Goal: Task Accomplishment & Management: Complete application form

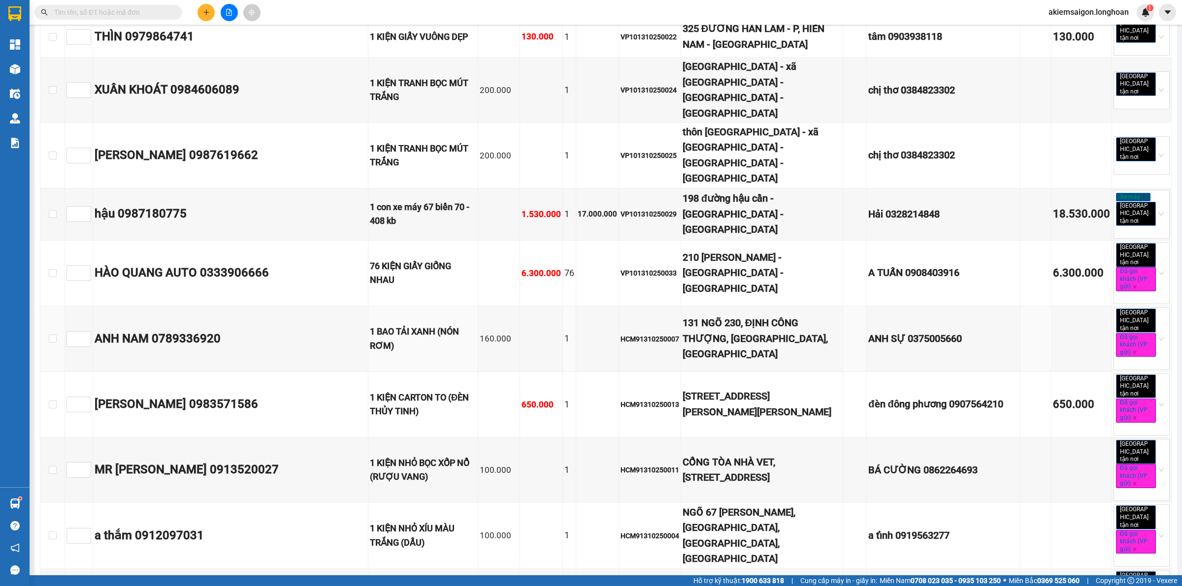
scroll to position [2479, 0]
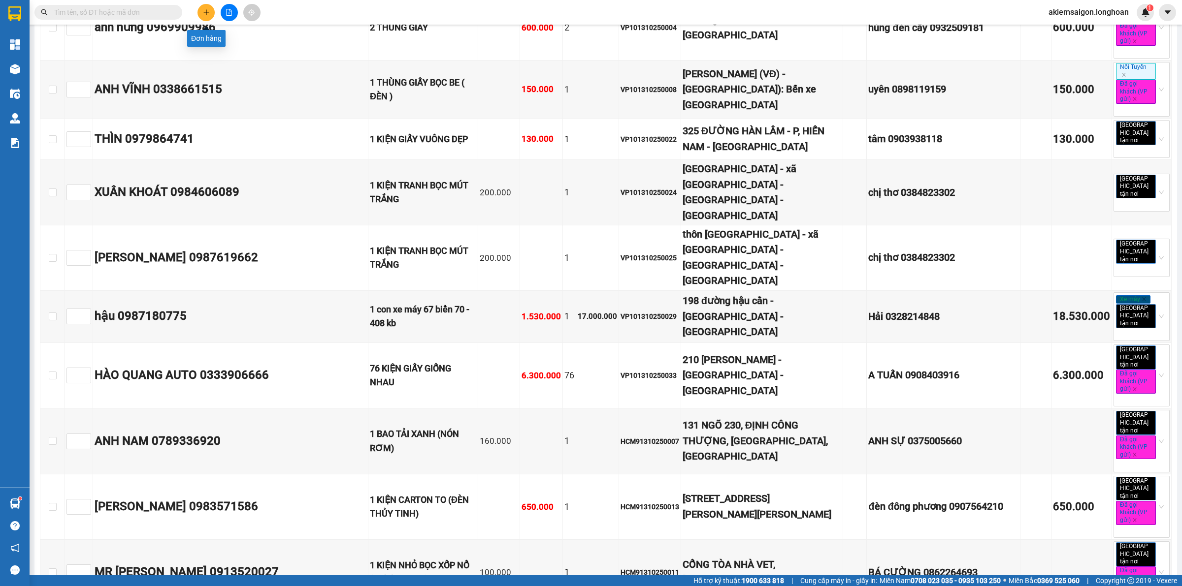
click at [201, 11] on button at bounding box center [205, 12] width 17 height 17
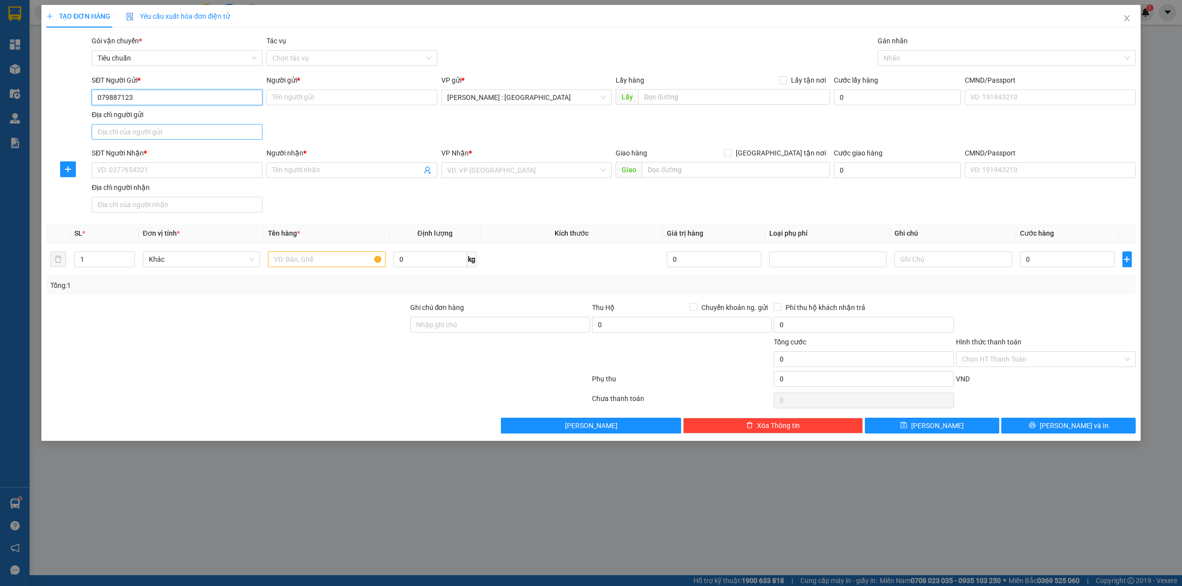
type input "0798871234"
click at [153, 120] on div "0798871234 - A Kiểm" at bounding box center [176, 117] width 159 height 11
type input "A Kiểm"
type input "0798871234"
click at [159, 171] on input "SĐT Người Nhận *" at bounding box center [177, 170] width 171 height 16
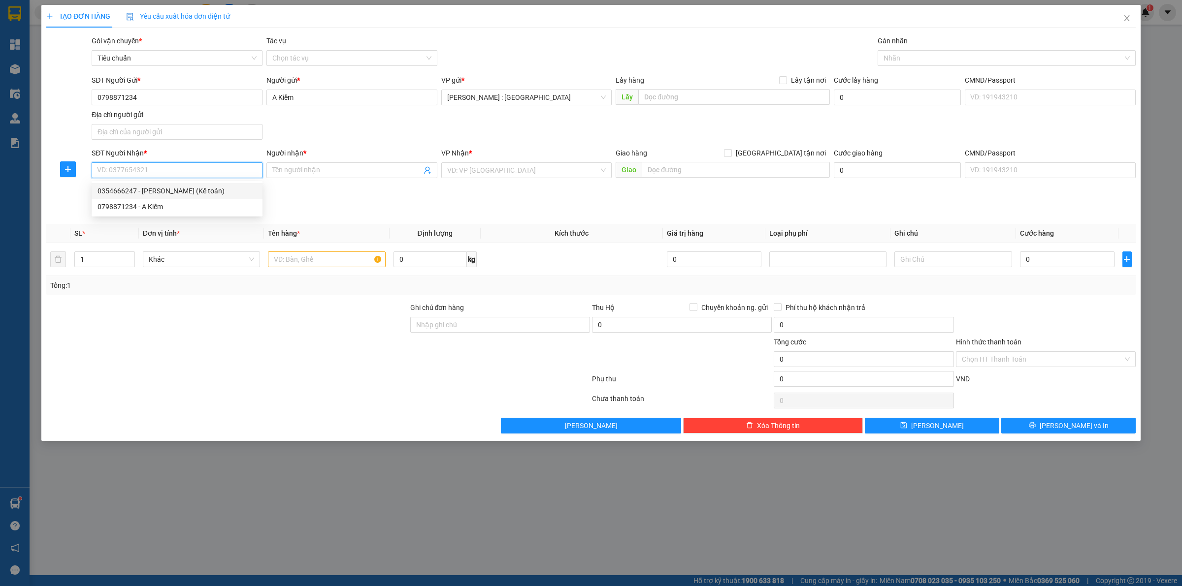
click at [165, 191] on div "0354666247 - [PERSON_NAME] (Kế toán)" at bounding box center [176, 191] width 159 height 11
type input "0354666247"
type input "[PERSON_NAME] (Kế toán)"
checkbox input "true"
type input "[STREET_ADDRESS]"
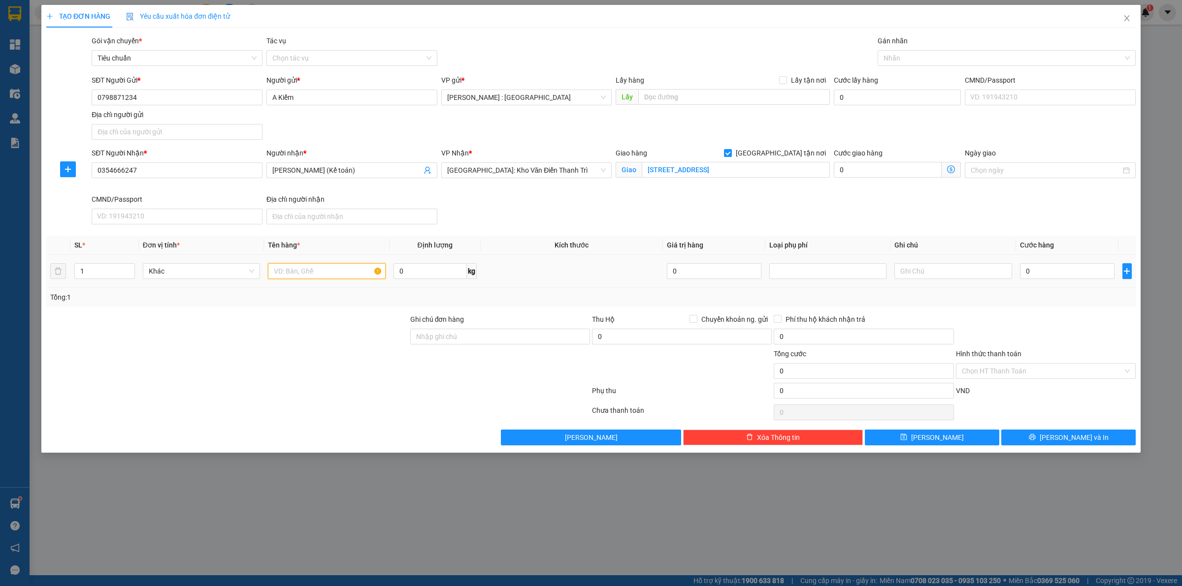
click at [301, 271] on input "text" at bounding box center [326, 271] width 117 height 16
click at [916, 63] on div at bounding box center [1001, 58] width 243 height 12
type input "1 tập hồ sơ ( hđlđ [PERSON_NAME] + [PERSON_NAME] lãnh của [PERSON_NAME] )"
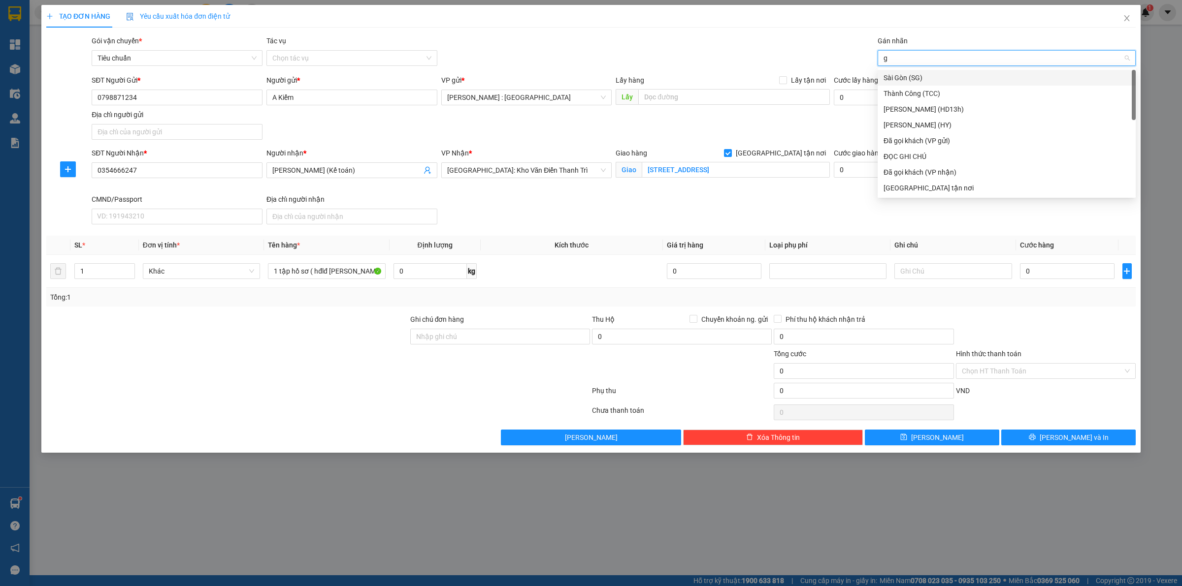
type input "gi"
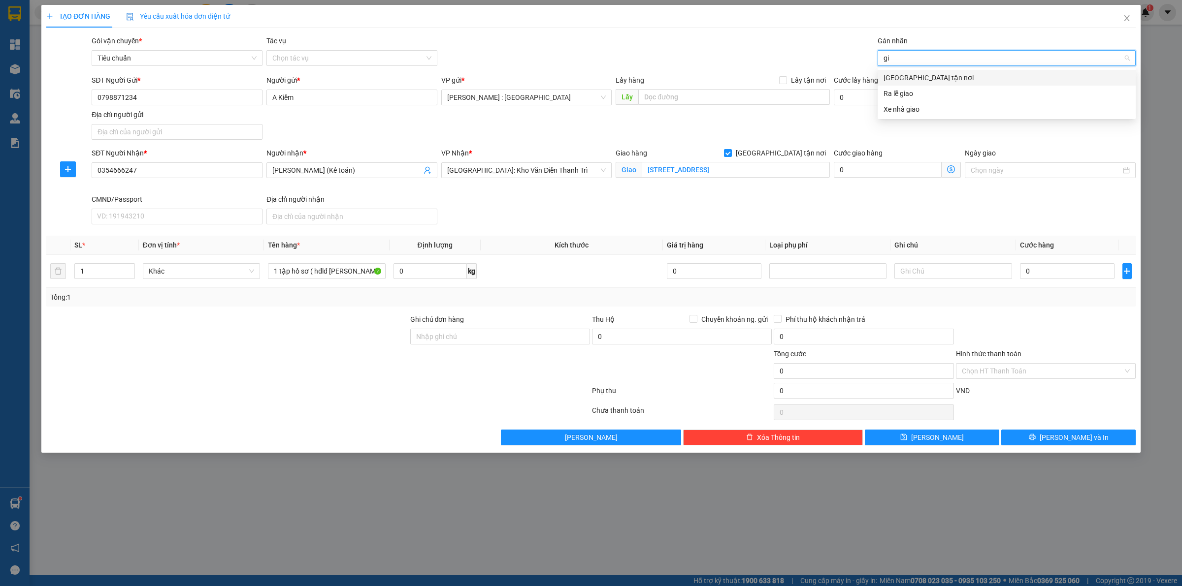
click at [917, 77] on div "[GEOGRAPHIC_DATA] tận nơi" at bounding box center [1006, 77] width 246 height 11
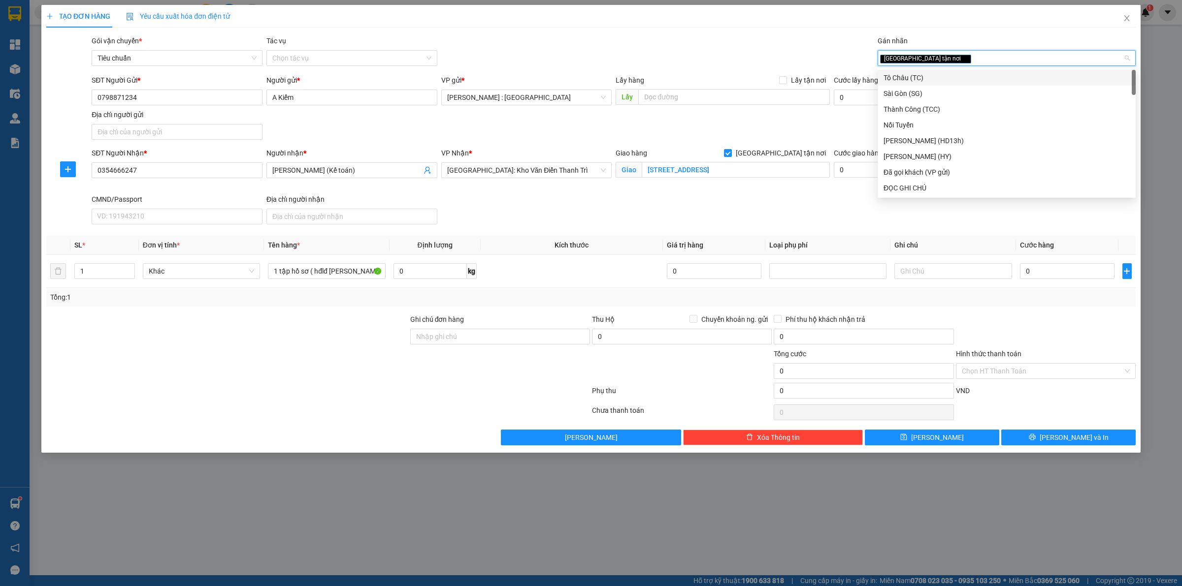
click at [808, 60] on div "Gói vận chuyển * Tiêu chuẩn Tác vụ Chọn tác vụ Gán nhãn Giao tận nơi" at bounding box center [614, 52] width 1048 height 34
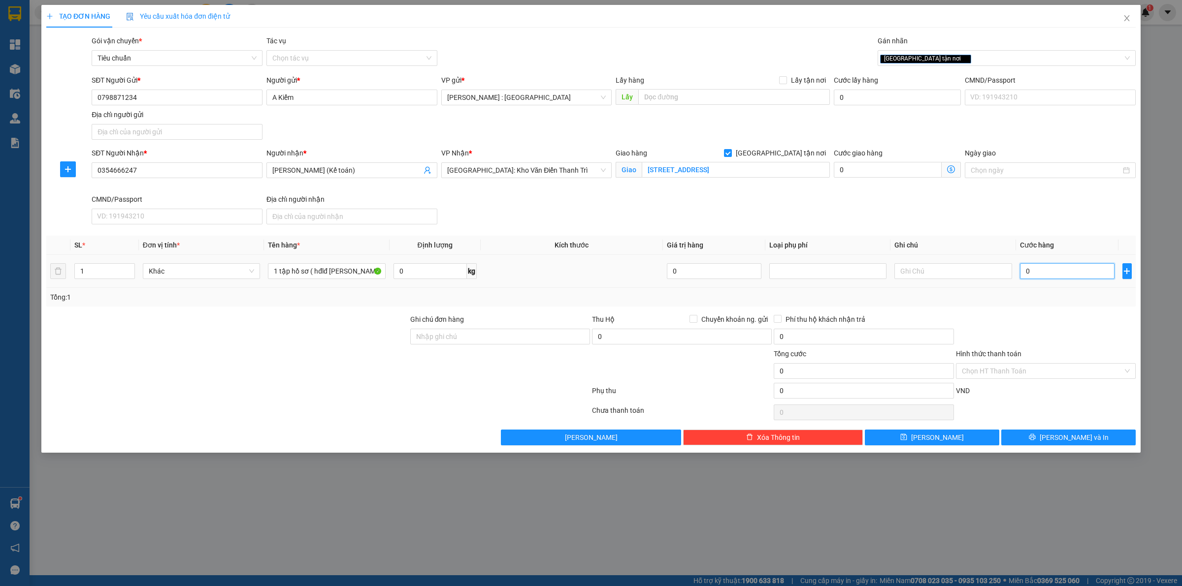
click at [1060, 272] on input "0" at bounding box center [1067, 271] width 95 height 16
type input "1"
type input "1.000"
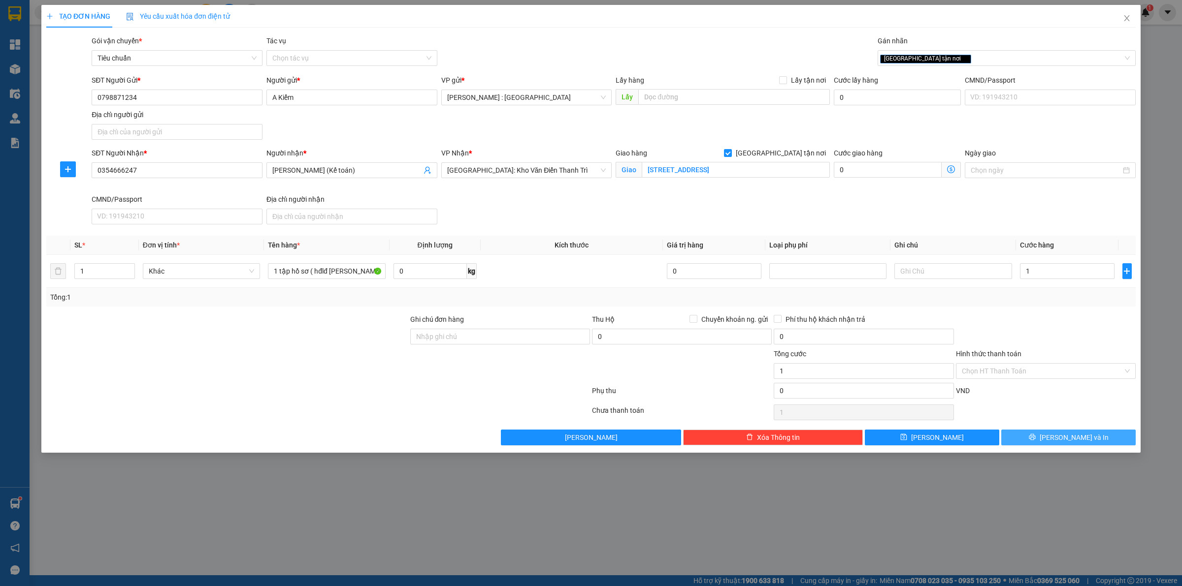
type input "1.000"
click at [1054, 435] on button "[PERSON_NAME] và In" at bounding box center [1068, 438] width 134 height 16
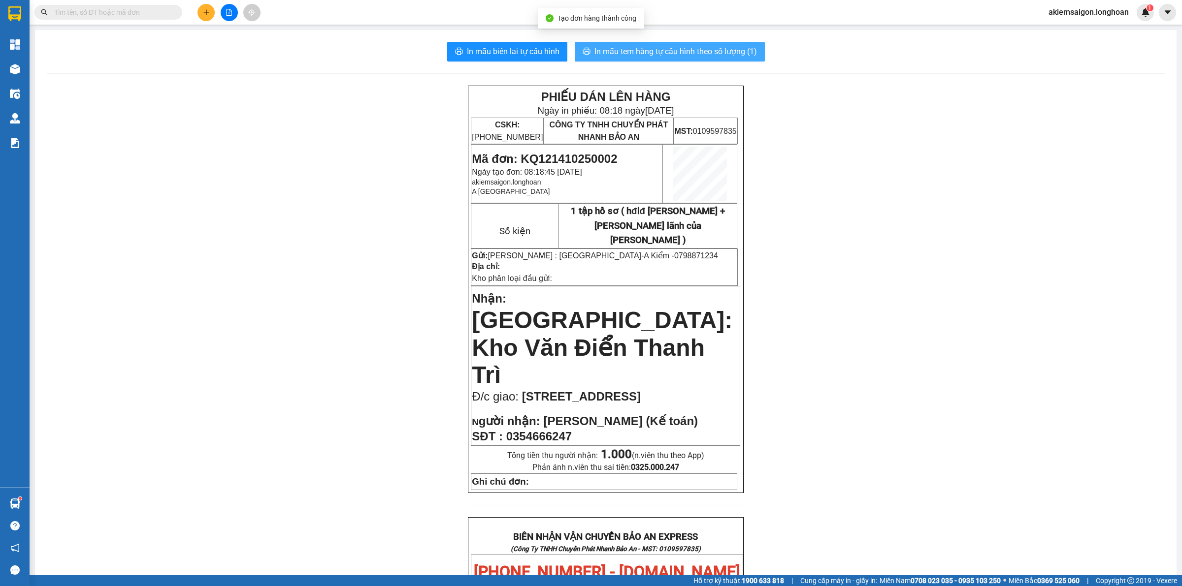
click at [673, 47] on span "In mẫu tem hàng tự cấu hình theo số lượng (1)" at bounding box center [675, 51] width 162 height 12
